Goal: Information Seeking & Learning: Check status

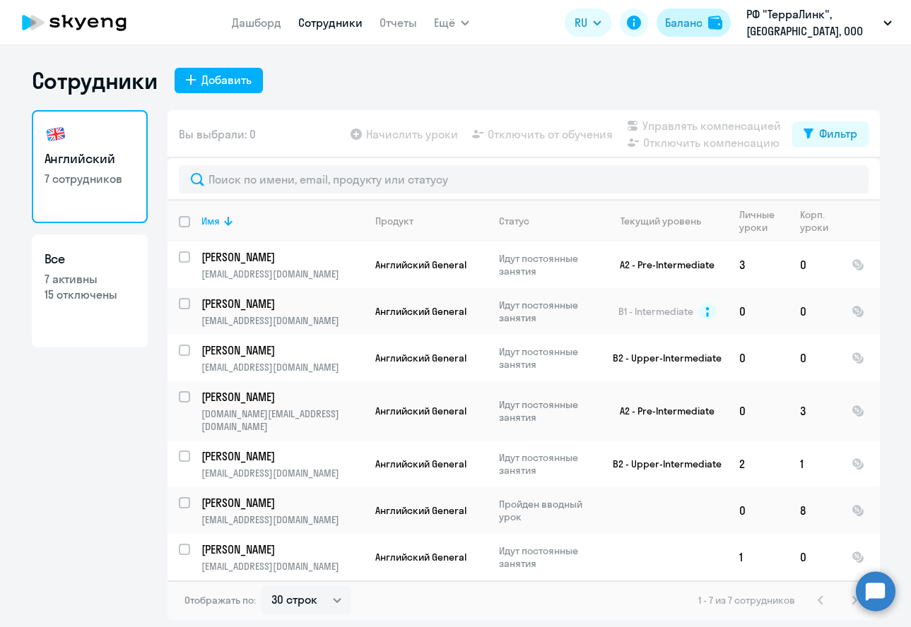
click at [679, 27] on div "Баланс" at bounding box center [683, 22] width 37 height 17
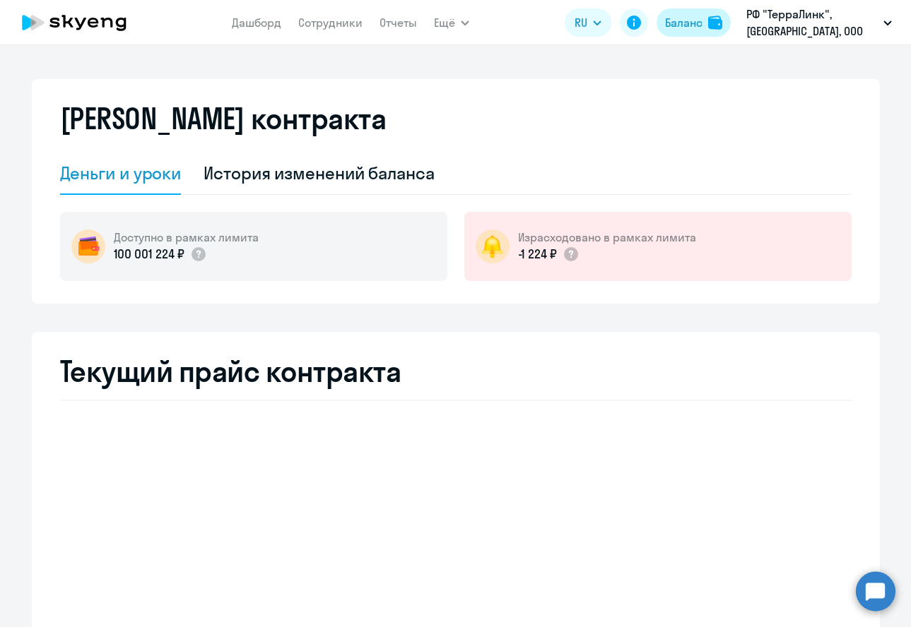
select select "english_adult_not_native_speaker"
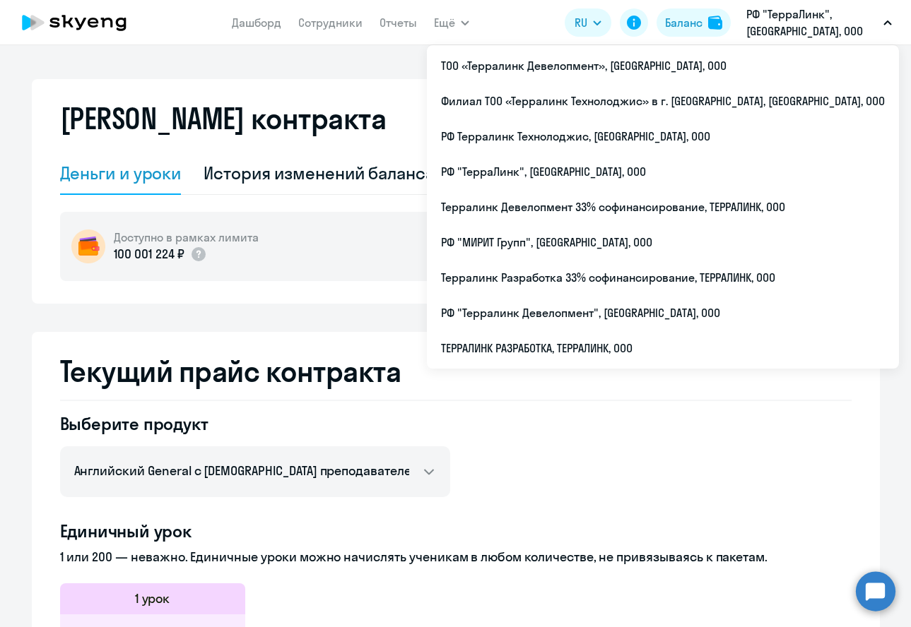
click at [781, 25] on p "РФ "ТерраЛинк", [GEOGRAPHIC_DATA], ООО" at bounding box center [811, 23] width 131 height 34
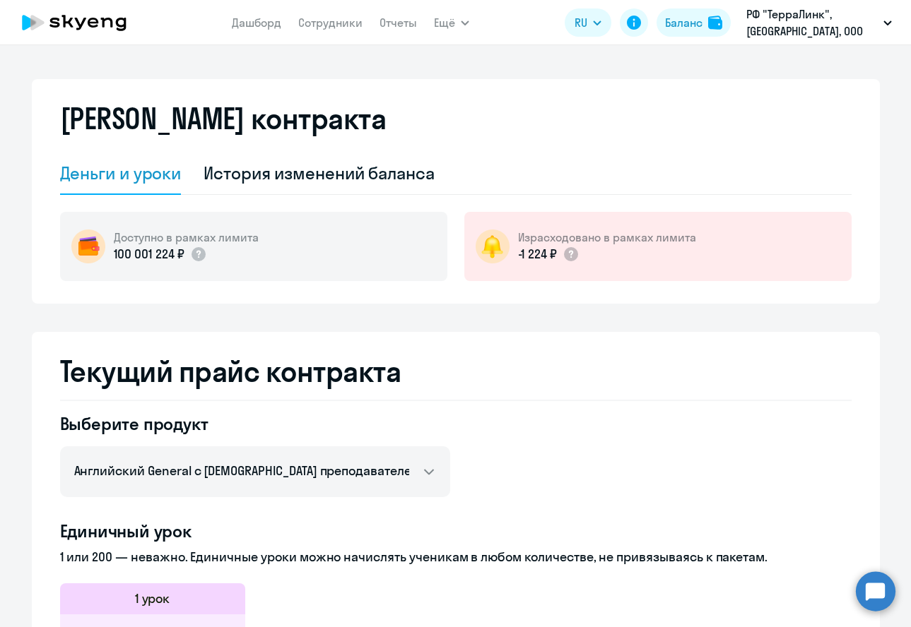
click at [781, 25] on p "РФ "ТерраЛинк", [GEOGRAPHIC_DATA], ООО" at bounding box center [811, 23] width 131 height 34
click at [383, 147] on div "[PERSON_NAME] контракта" at bounding box center [455, 127] width 791 height 51
click at [454, 139] on div "[PERSON_NAME] контракта" at bounding box center [455, 127] width 791 height 51
click at [397, 23] on link "Отчеты" at bounding box center [397, 23] width 37 height 14
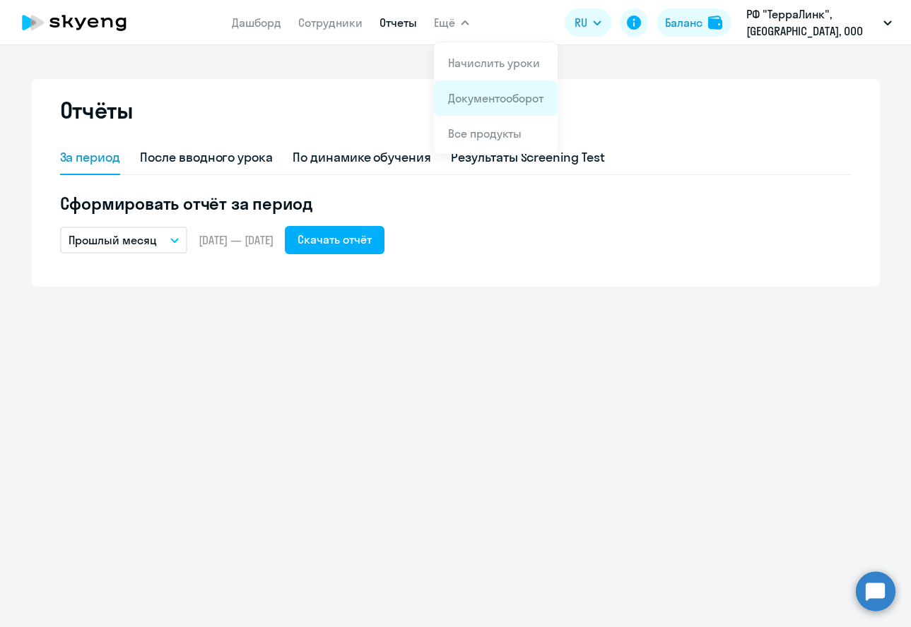
click at [473, 93] on link "Документооборот" at bounding box center [495, 98] width 95 height 14
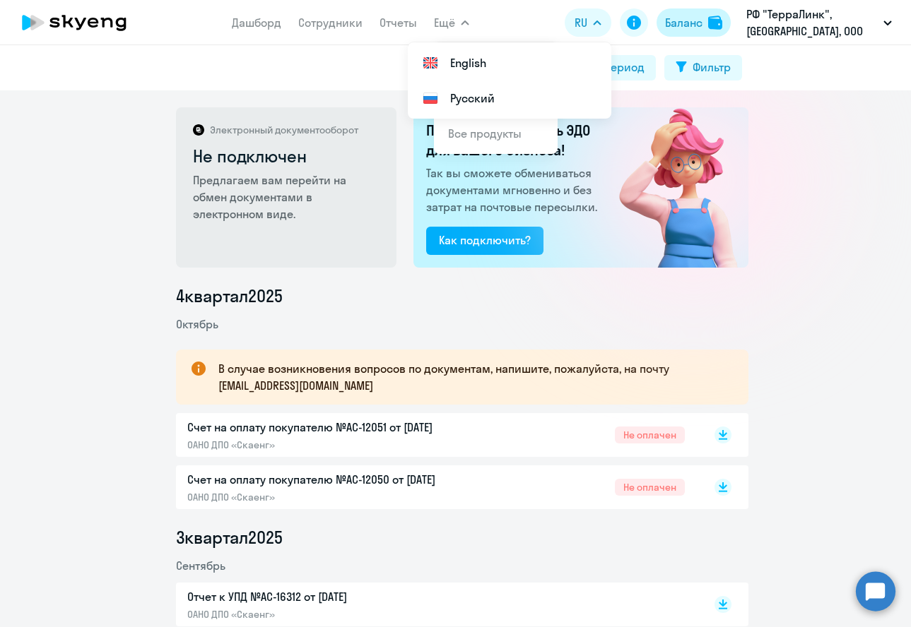
click at [658, 20] on button "Баланс" at bounding box center [693, 22] width 74 height 28
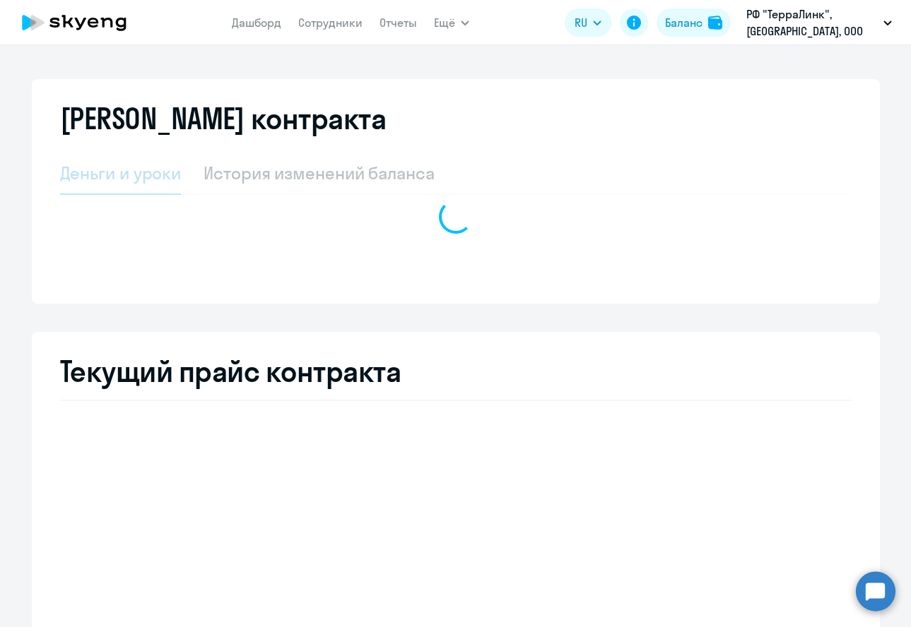
select select "english_adult_not_native_speaker"
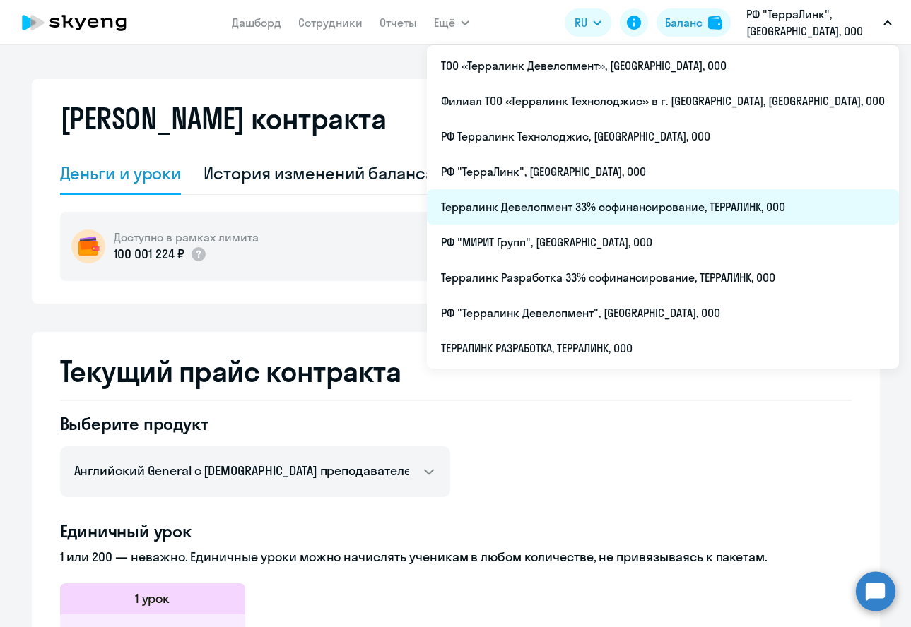
click at [666, 215] on li "Терралинк Девелопмент 33% софинансирование, ТЕРРАЛИНК, ООО" at bounding box center [663, 206] width 472 height 35
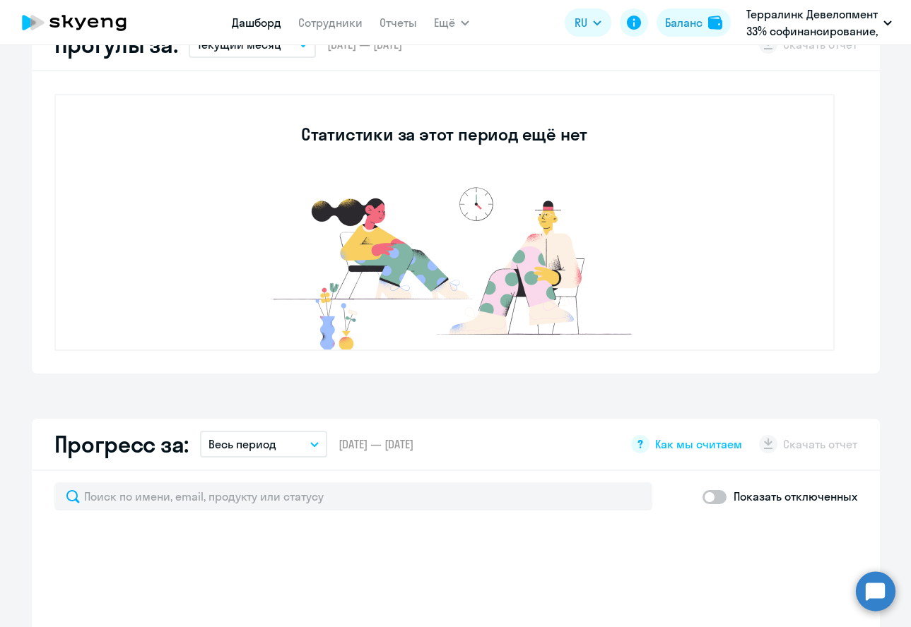
select select "30"
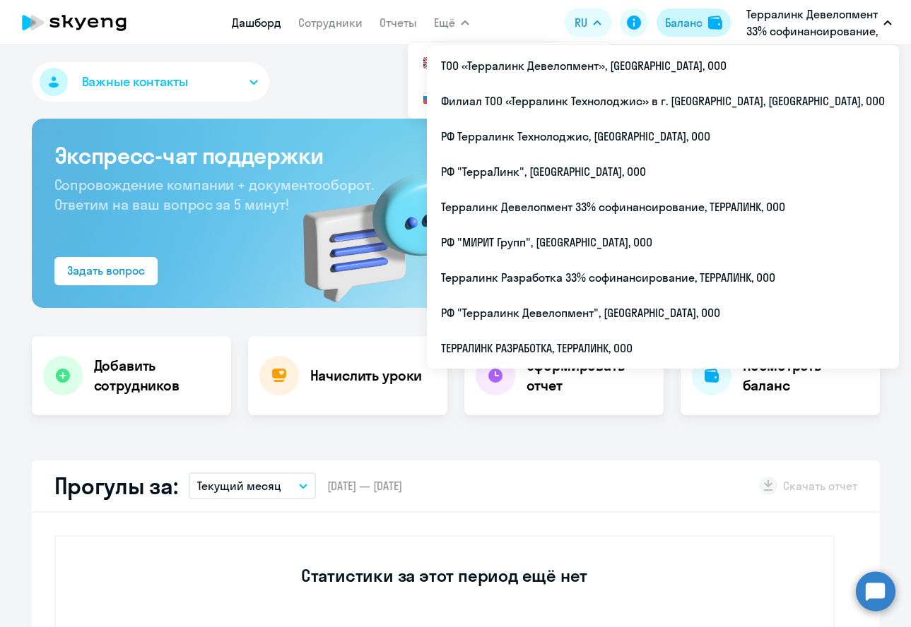
click at [671, 28] on div "Баланс" at bounding box center [683, 22] width 37 height 17
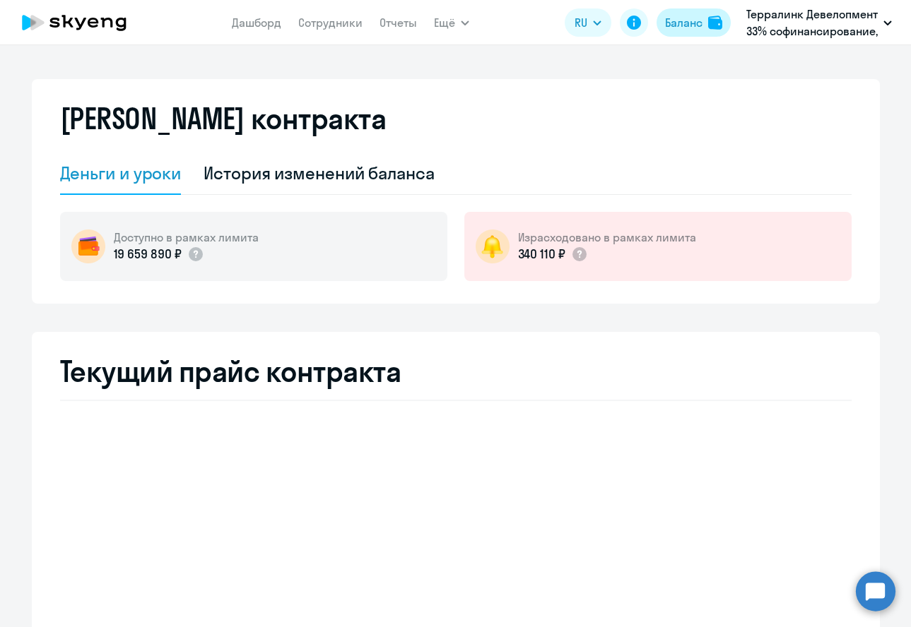
select select "english_adult_not_native_speaker"
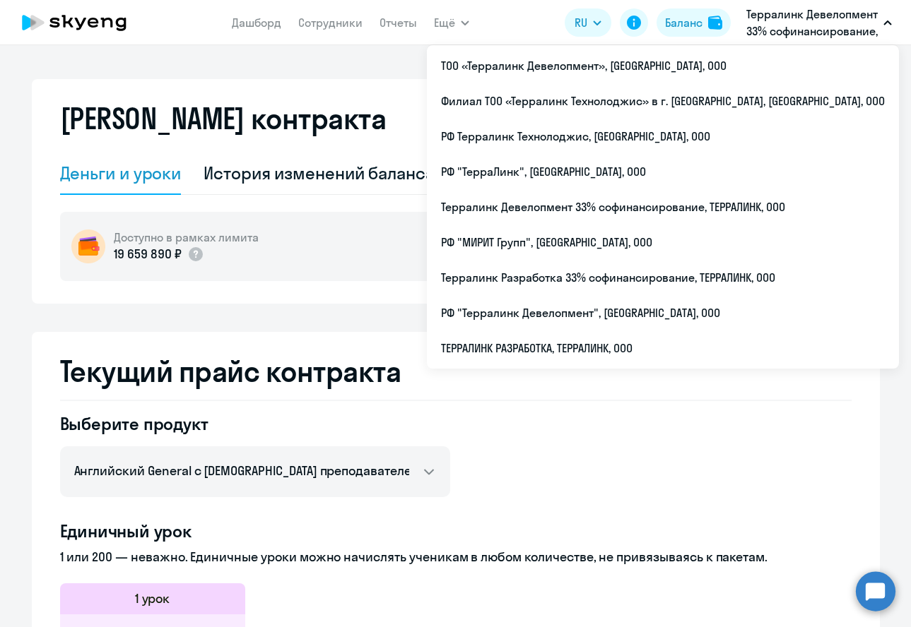
click at [408, 59] on div "[PERSON_NAME] контракта [PERSON_NAME] и уроки История изменений баланса Доступн…" at bounding box center [455, 336] width 911 height 582
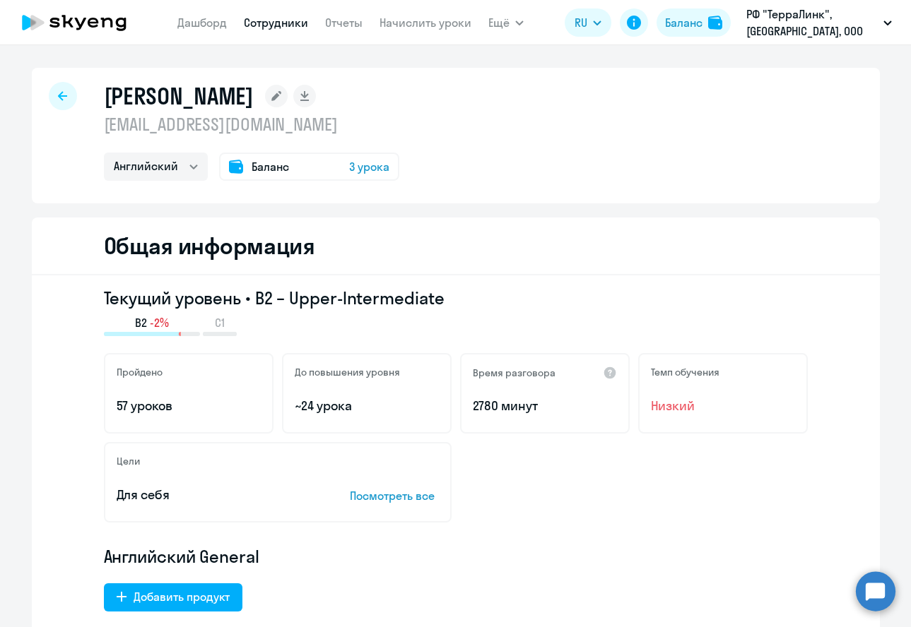
select select "english"
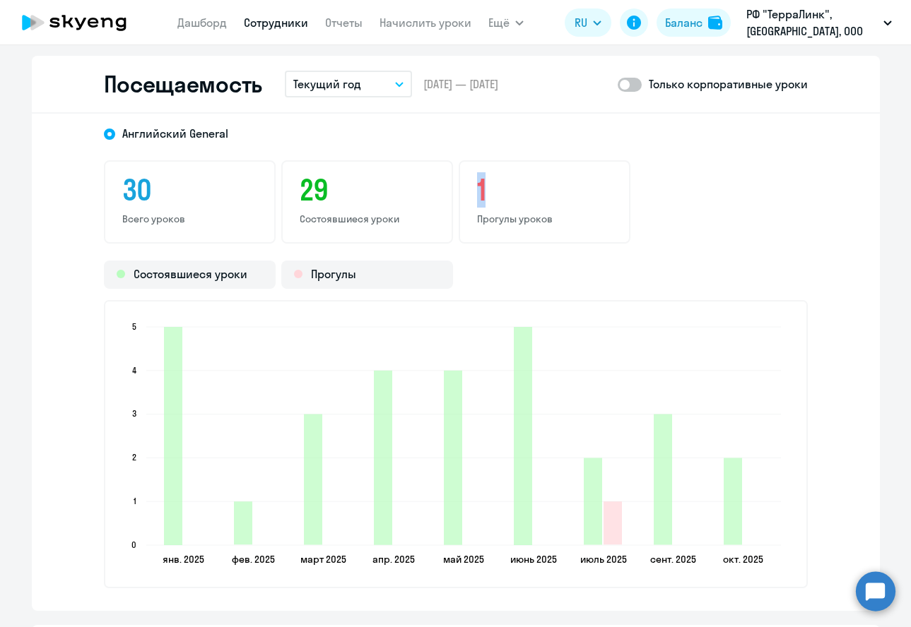
drag, startPoint x: 473, startPoint y: 185, endPoint x: 481, endPoint y: 186, distance: 8.5
click at [481, 186] on h3 "1" at bounding box center [544, 190] width 135 height 34
drag, startPoint x: 481, startPoint y: 186, endPoint x: 590, endPoint y: 158, distance: 112.2
click at [591, 155] on div "Английский General 30 Всего уроков 29 Состоявшиеся уроки 1 Прогулы уроков Состо…" at bounding box center [456, 362] width 848 height 497
